Goal: Transaction & Acquisition: Download file/media

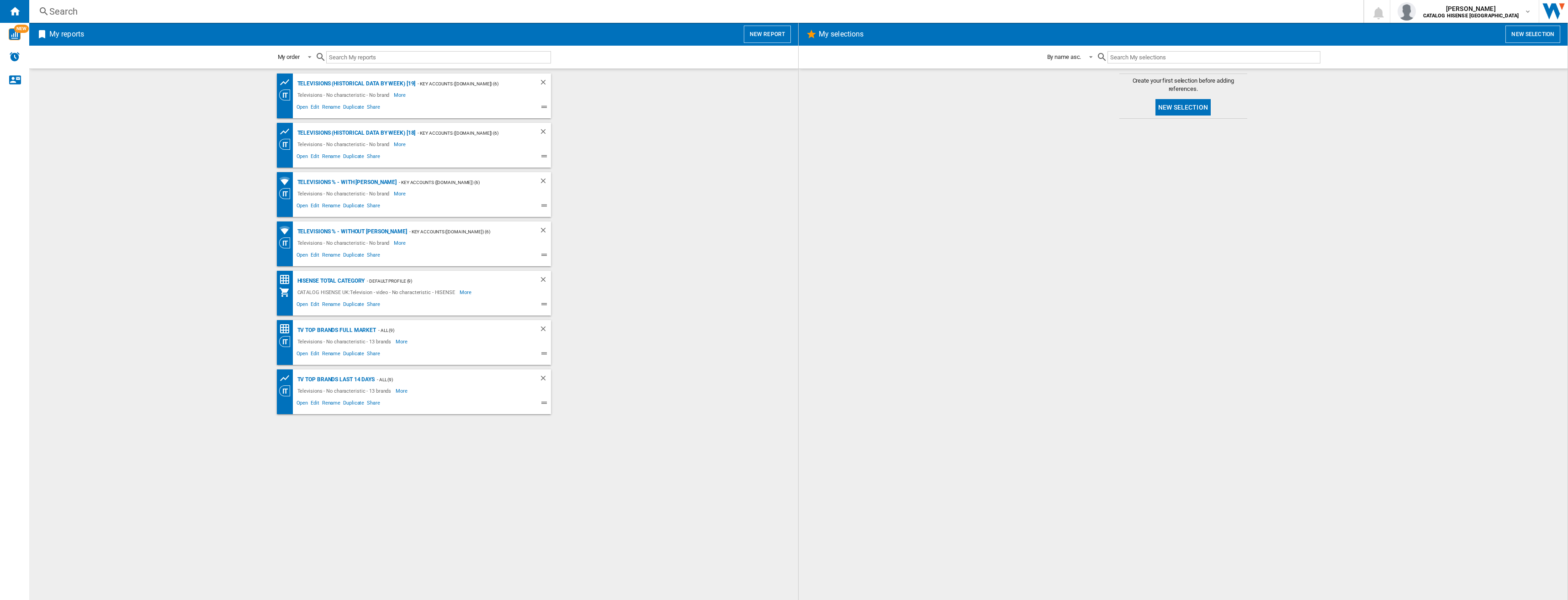
click at [1316, 229] on div at bounding box center [1183, 359] width 750 height 472
click at [331, 377] on div "TV TOP BRANDS LAST 14 DAYS" at bounding box center [334, 380] width 79 height 11
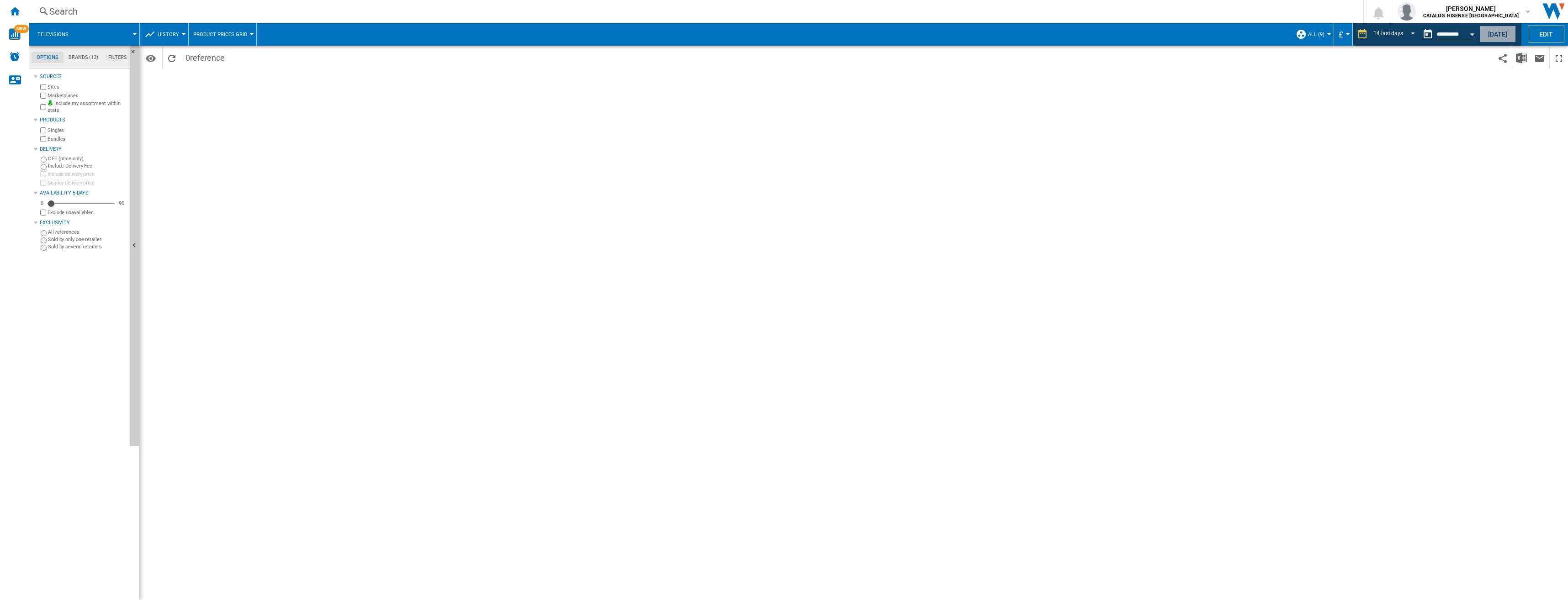
click at [1494, 39] on button "[DATE]" at bounding box center [1498, 34] width 36 height 17
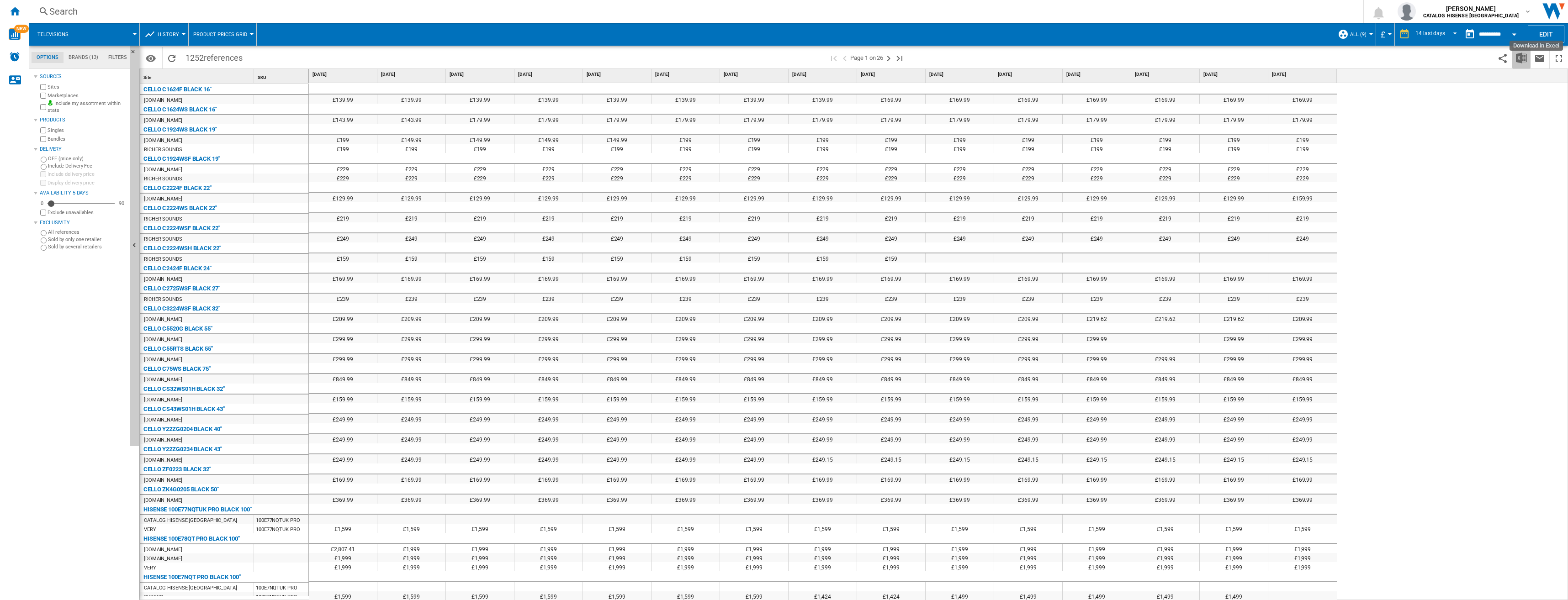
click at [1520, 58] on img "Download in Excel" at bounding box center [1522, 58] width 11 height 11
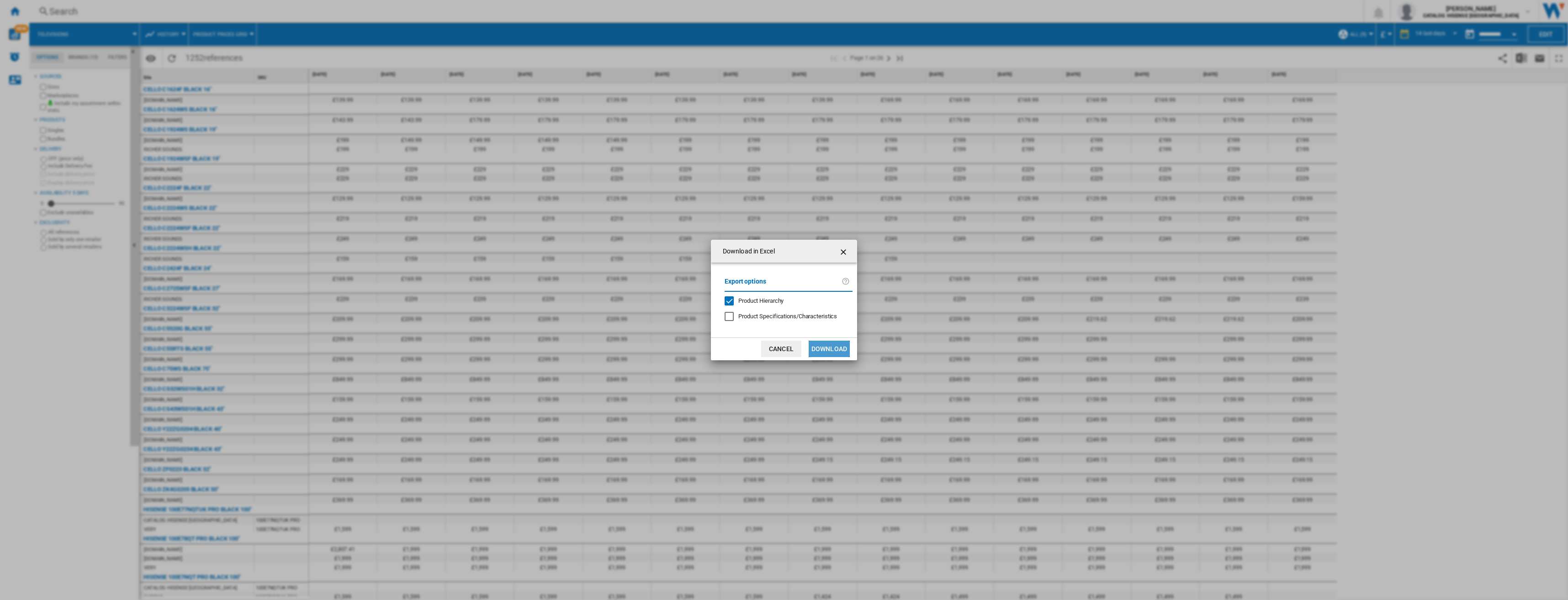
click at [828, 346] on button "Download" at bounding box center [829, 349] width 41 height 16
